Goal: Use online tool/utility

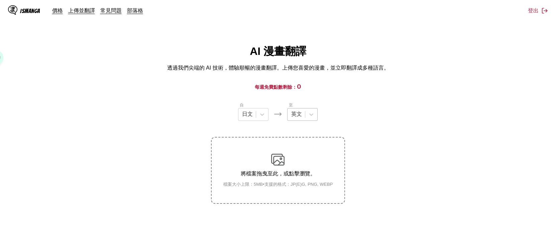
click at [302, 113] on div at bounding box center [296, 114] width 11 height 7
click at [314, 120] on div at bounding box center [311, 114] width 12 height 12
click at [310, 118] on icon at bounding box center [311, 114] width 7 height 7
click at [107, 70] on div "AI 漫畫翻譯 透過我們尖端的 AI 技術，體驗順暢的漫畫翻譯。上傳您喜愛的漫畫，並立即翻譯成多種語言。" at bounding box center [278, 57] width 546 height 27
click at [301, 116] on div at bounding box center [296, 114] width 11 height 7
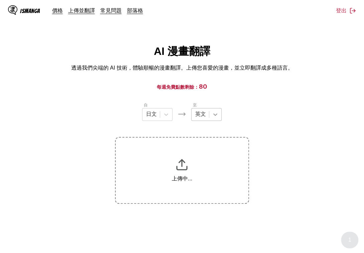
click at [210, 119] on div at bounding box center [215, 114] width 12 height 12
